Goal: Transaction & Acquisition: Purchase product/service

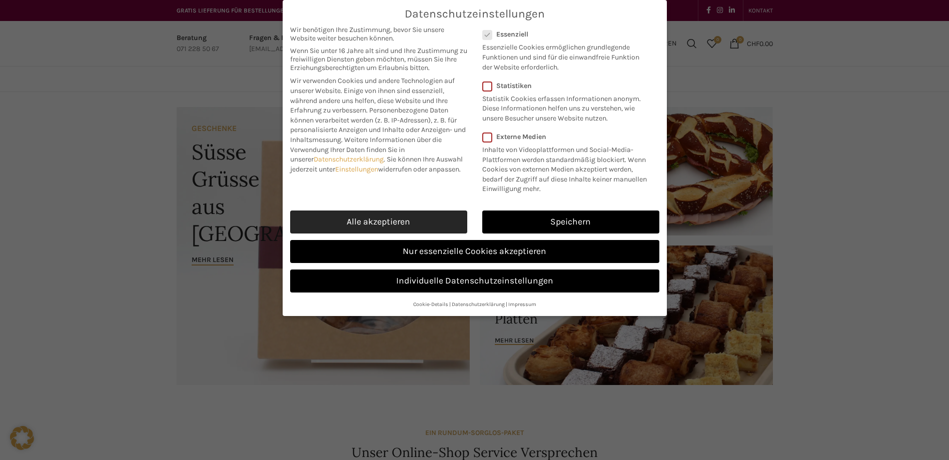
click at [431, 220] on link "Alle akzeptieren" at bounding box center [378, 222] width 177 height 23
checkbox input "true"
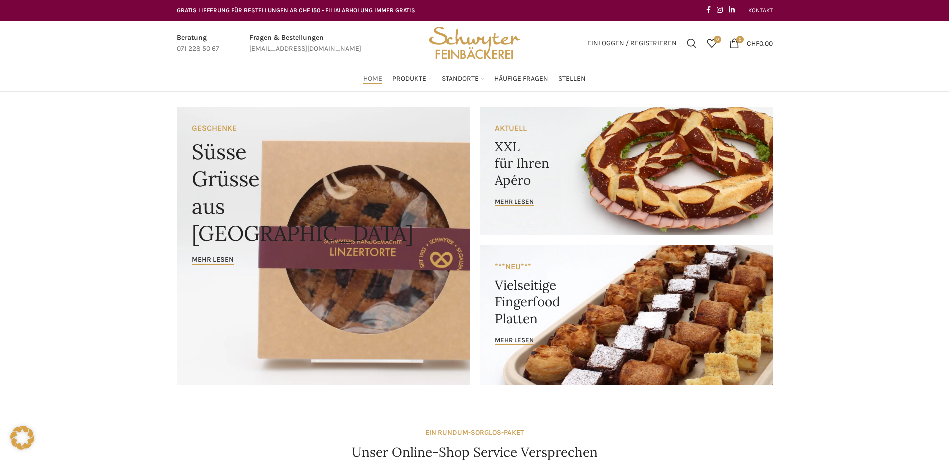
click at [505, 196] on link "Banner link" at bounding box center [626, 171] width 293 height 129
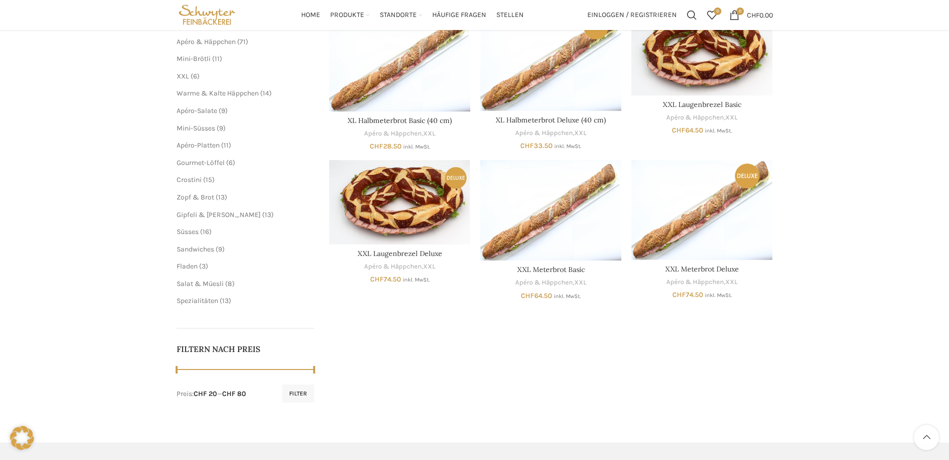
scroll to position [150, 0]
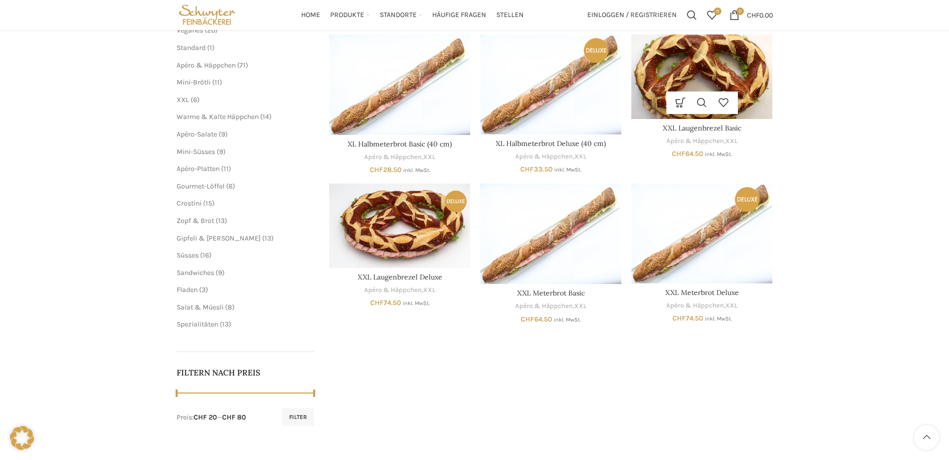
click at [701, 68] on img "XXL Laugenbrezel Basic" at bounding box center [702, 77] width 141 height 85
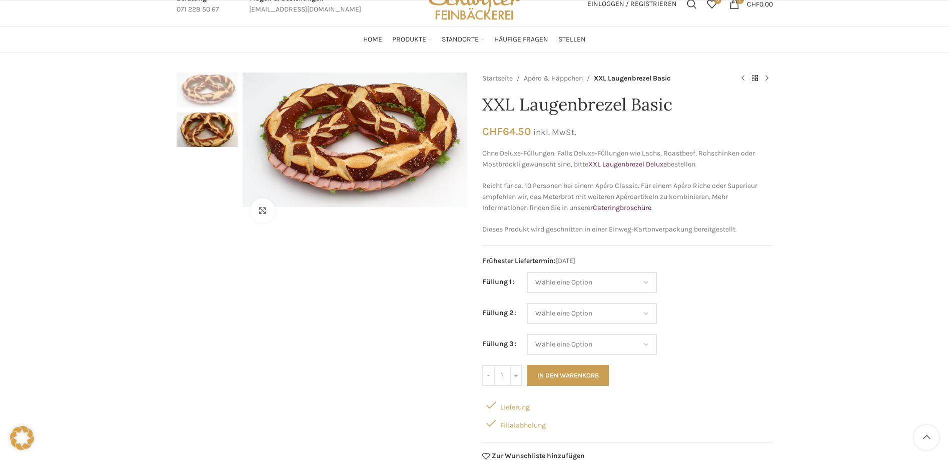
scroll to position [100, 0]
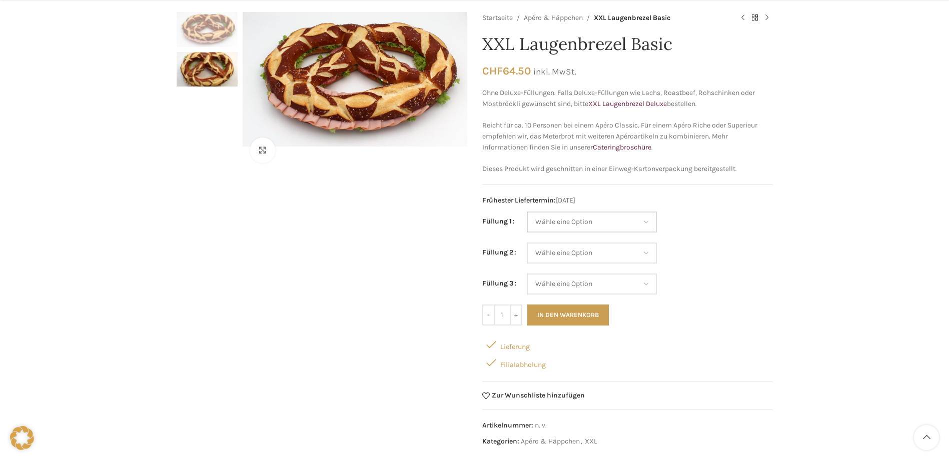
click at [622, 221] on select "Wähle eine Option Salami Schinken Fleischkäse Trutenschinken Appenzellerkäse Gr…" at bounding box center [592, 222] width 130 height 21
click at [642, 218] on select "Wähle eine Option Salami Schinken Fleischkäse Trutenschinken Appenzellerkäse Gr…" at bounding box center [592, 222] width 130 height 21
click at [527, 212] on select "Wähle eine Option Salami Schinken Fleischkäse Trutenschinken Appenzellerkäse Gr…" at bounding box center [592, 222] width 130 height 21
select select "Fleischkäse"
click at [645, 246] on select "Wähle eine Option Salami Schinken Fleischkäse Trutenschinken Appenzellerkäse Gr…" at bounding box center [592, 253] width 130 height 21
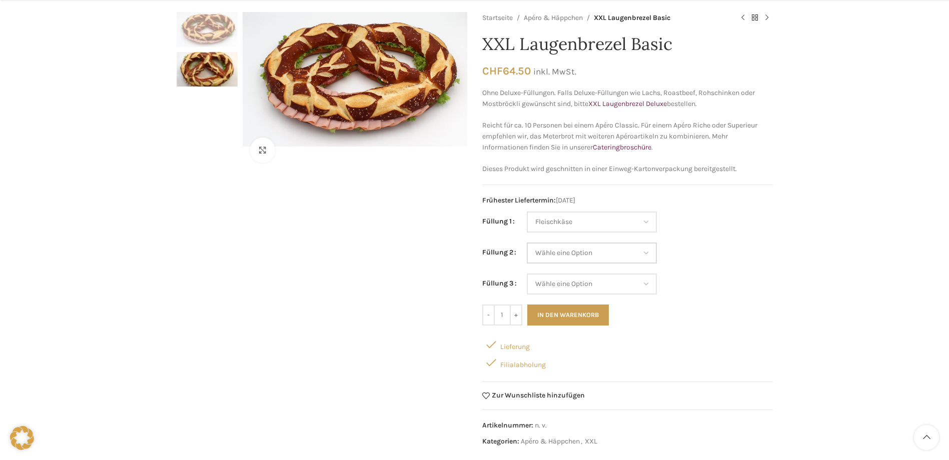
select select "Appenzellerkäse"
click at [527, 243] on select "Wähle eine Option Salami Schinken Fleischkäse Trutenschinken Appenzellerkäse Gr…" at bounding box center [592, 253] width 130 height 21
select select "Fleischkäse"
select select "Appenzellerkäse"
click at [646, 281] on select "Wähle eine Option Salami Schinken Fleischkäse Trutenschinken Appenzellerkäse Gr…" at bounding box center [592, 284] width 130 height 21
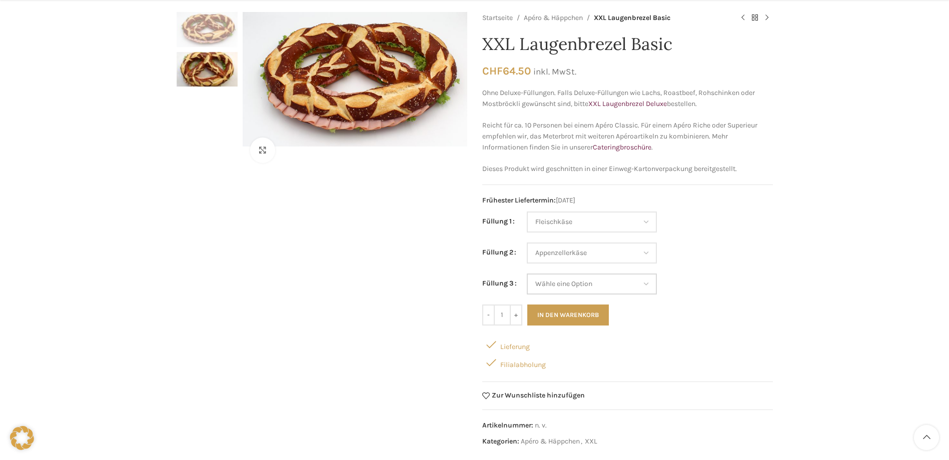
select select "Eimasse"
click at [527, 274] on select "Wähle eine Option Salami Schinken Fleischkäse Trutenschinken Appenzellerkäse Gr…" at bounding box center [592, 284] width 130 height 21
select select "Fleischkäse"
select select "Appenzellerkäse"
select select "Eimasse"
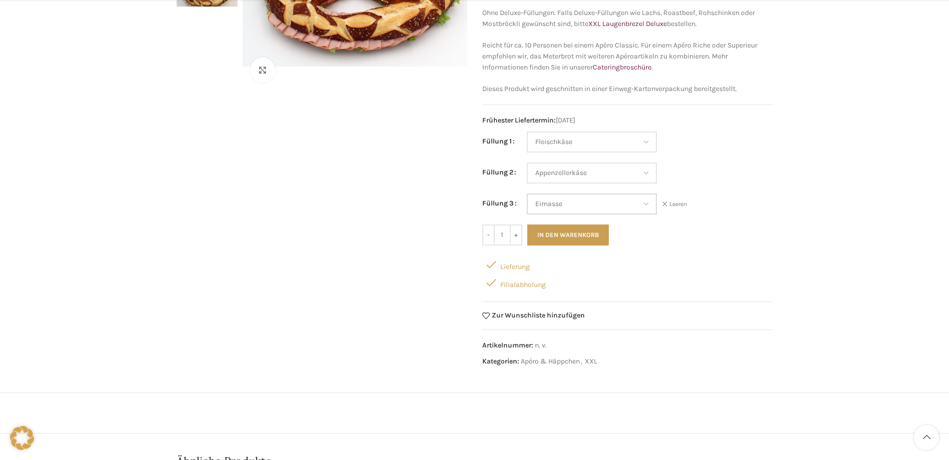
scroll to position [200, 0]
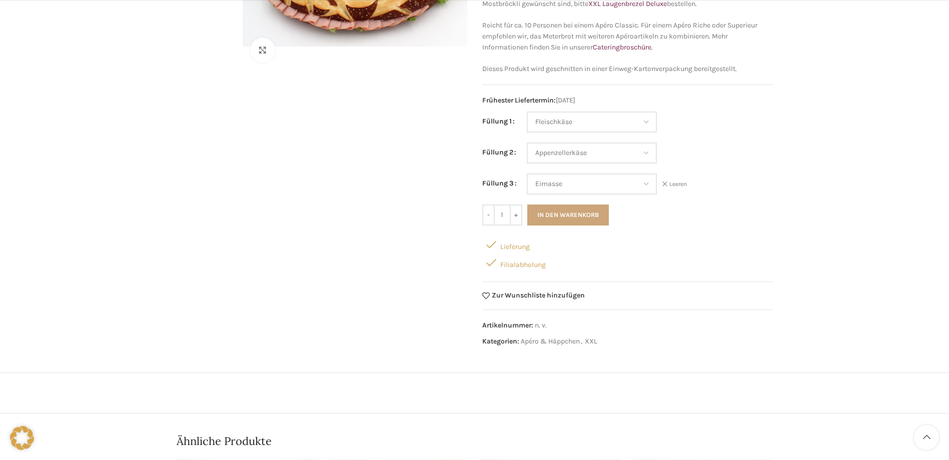
click at [552, 221] on button "In den Warenkorb" at bounding box center [569, 215] width 82 height 21
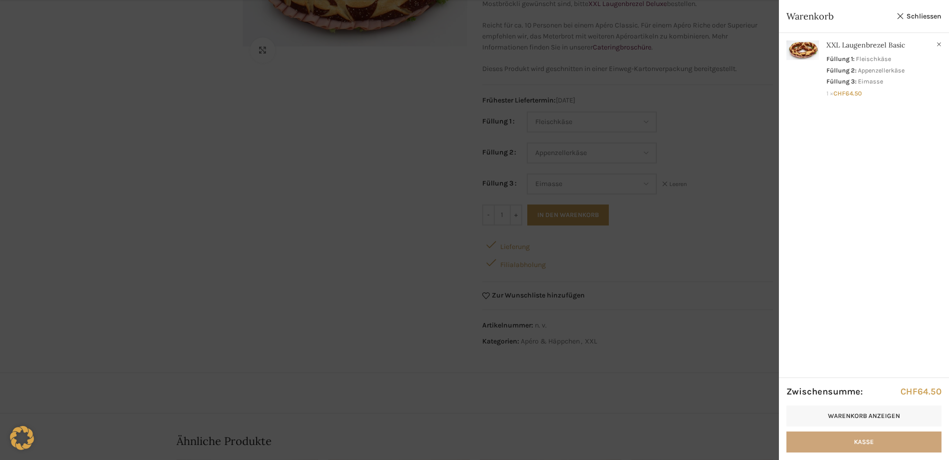
click at [846, 448] on link "Kasse" at bounding box center [864, 442] width 155 height 21
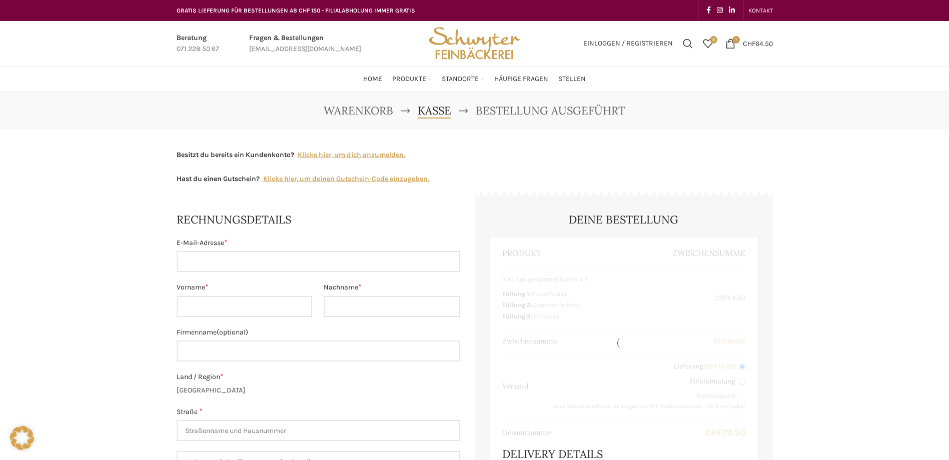
select select "SG"
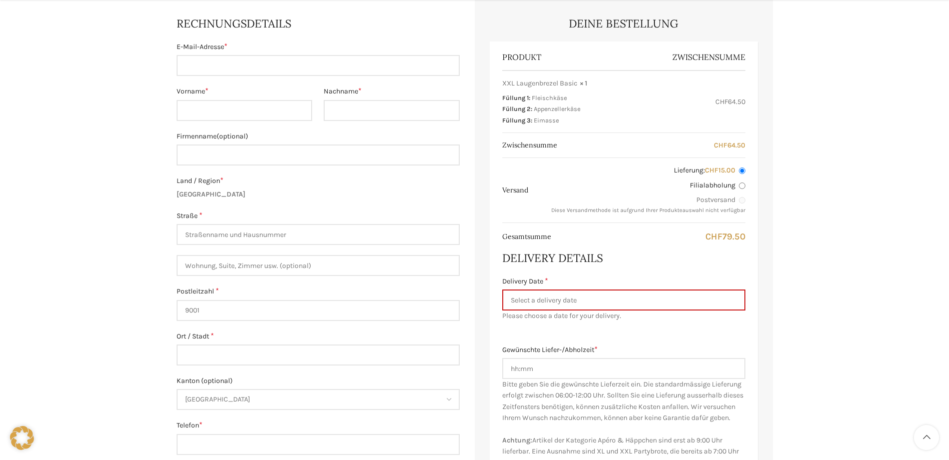
scroll to position [200, 0]
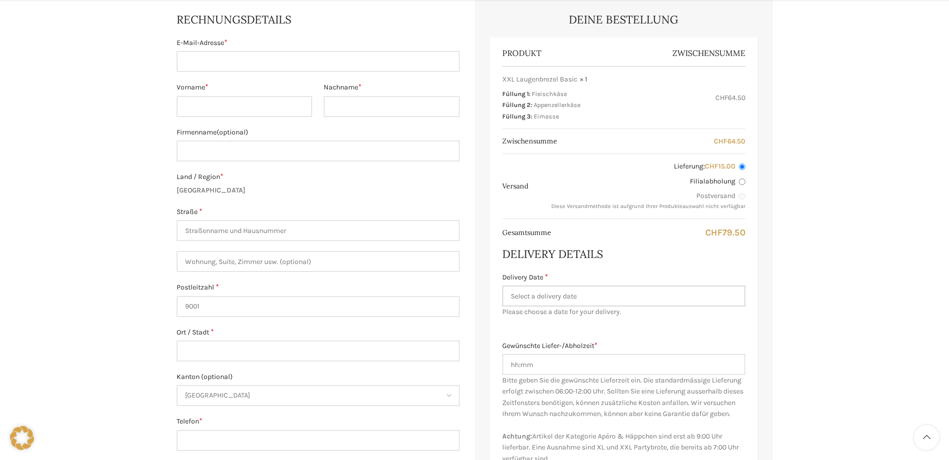
click at [544, 299] on input "Delivery Date *" at bounding box center [624, 296] width 243 height 21
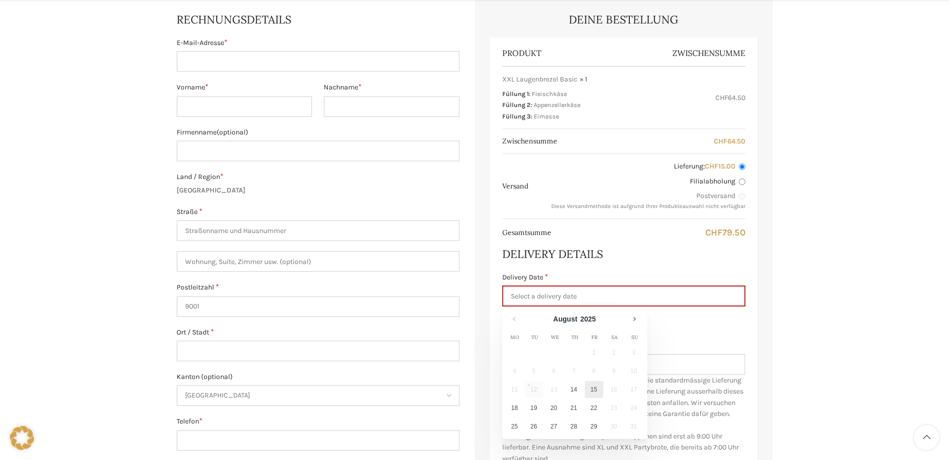
click at [593, 395] on link "15" at bounding box center [594, 389] width 19 height 17
type input "[DATE]"
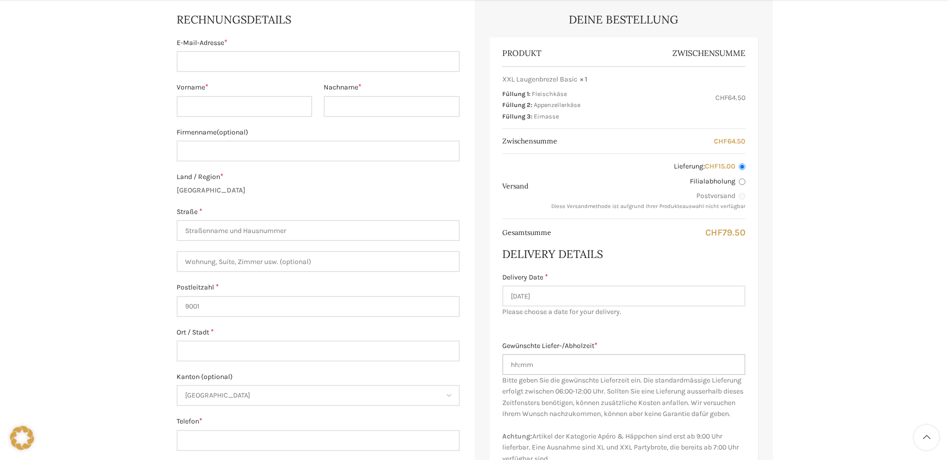
click at [578, 367] on input "Gewünschte Liefer-/Abholzeit *" at bounding box center [624, 364] width 243 height 21
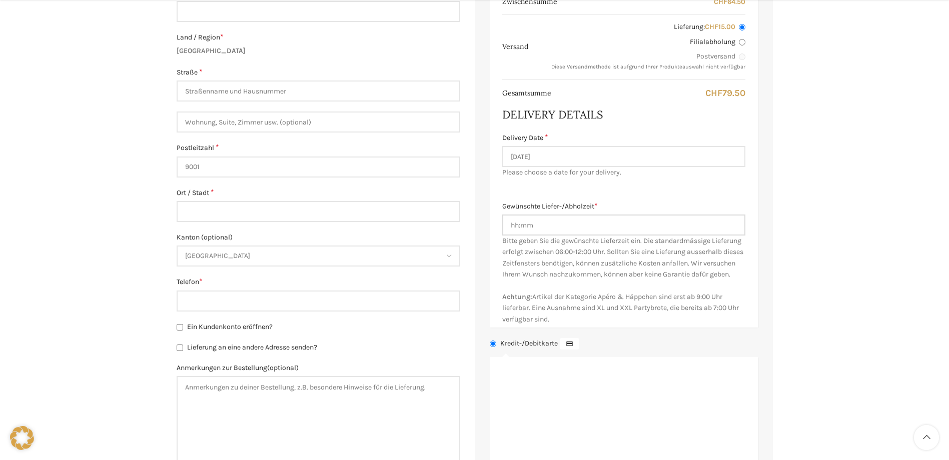
scroll to position [350, 0]
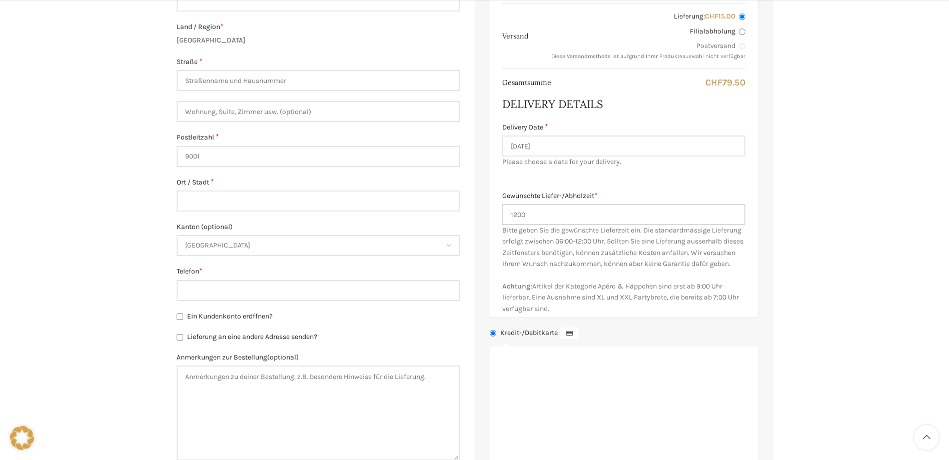
click at [515, 218] on input "1200" at bounding box center [624, 214] width 243 height 21
click at [519, 216] on input "1200" at bounding box center [624, 214] width 243 height 21
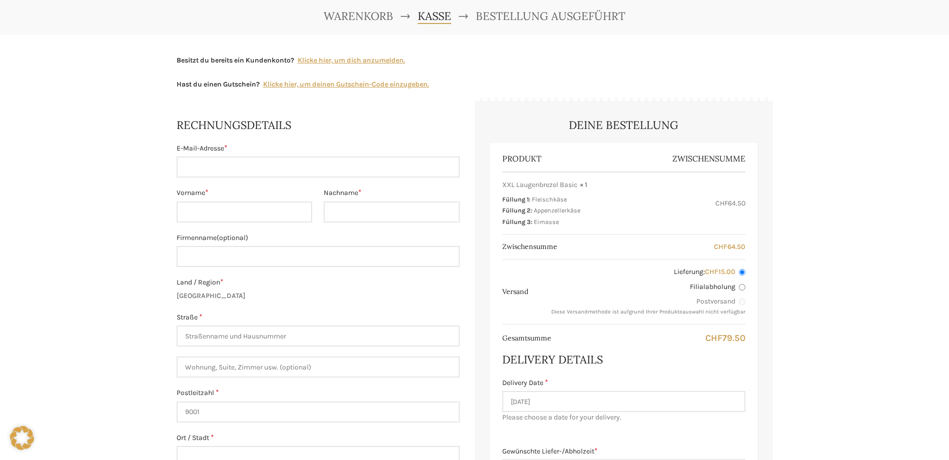
scroll to position [0, 0]
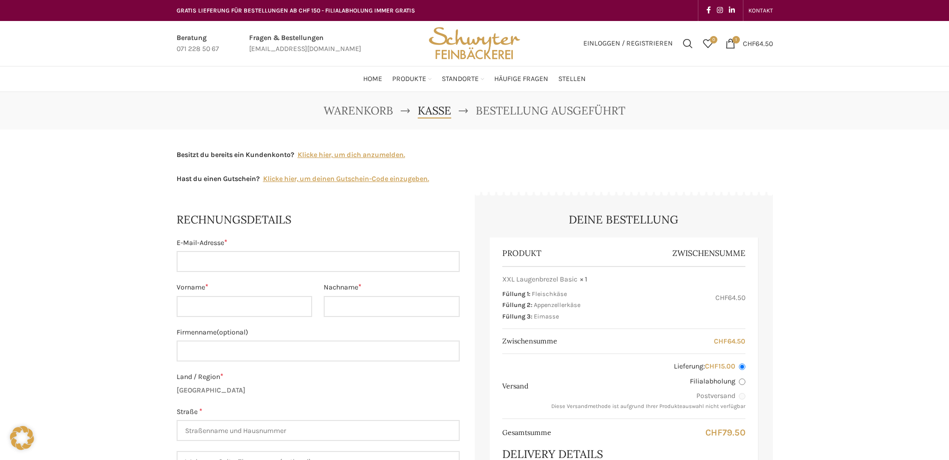
type input "12:00"
